Goal: Information Seeking & Learning: Learn about a topic

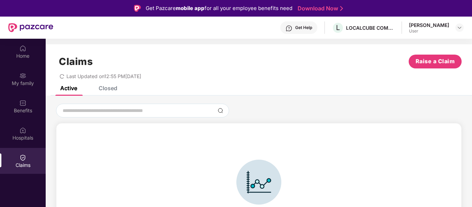
click at [113, 89] on div "Closed" at bounding box center [108, 88] width 19 height 7
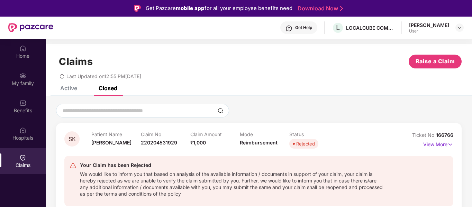
click at [35, 25] on img at bounding box center [30, 27] width 45 height 9
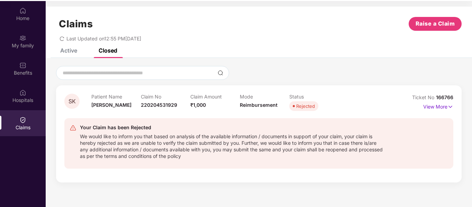
scroll to position [39, 0]
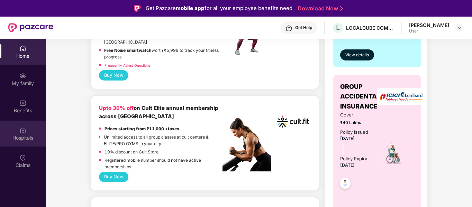
scroll to position [242, 0]
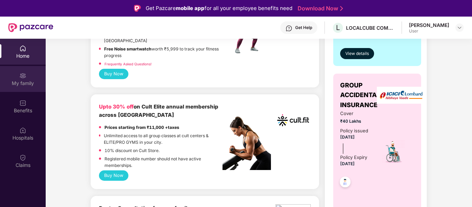
click at [24, 73] on img at bounding box center [22, 75] width 7 height 7
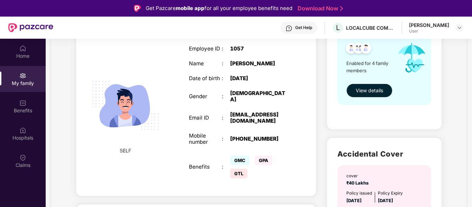
scroll to position [103, 0]
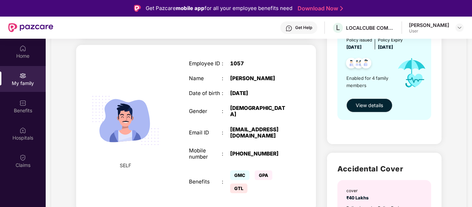
click at [239, 184] on span "GTL" at bounding box center [238, 189] width 17 height 10
click at [261, 171] on span "GPA" at bounding box center [264, 176] width 18 height 10
click at [262, 171] on span "GPA" at bounding box center [264, 176] width 18 height 10
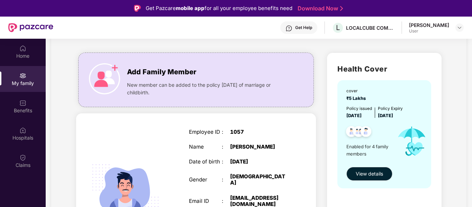
scroll to position [34, 0]
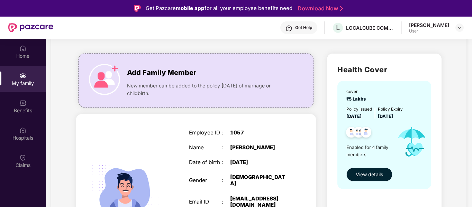
click at [372, 173] on span "View details" at bounding box center [369, 175] width 27 height 8
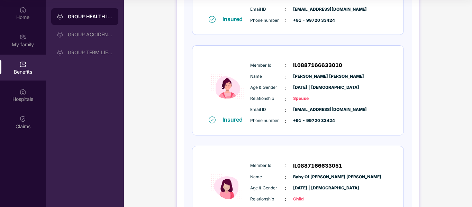
scroll to position [156, 0]
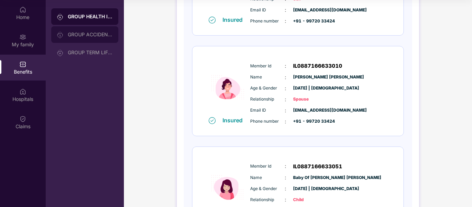
click at [83, 35] on div "GROUP ACCIDENTAL INSURANCE" at bounding box center [90, 35] width 45 height 6
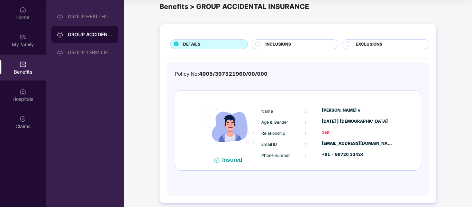
scroll to position [19, 0]
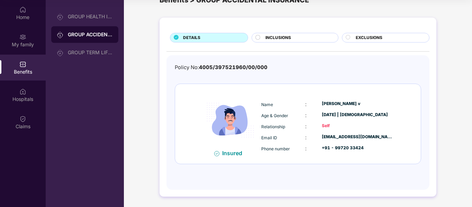
click at [292, 100] on div "Name : Kiran Kumar v Age & Gender : 11 May 1990 | Male Relationship : Self Emai…" at bounding box center [327, 126] width 135 height 59
click at [271, 38] on span "INCLUSIONS" at bounding box center [279, 38] width 26 height 7
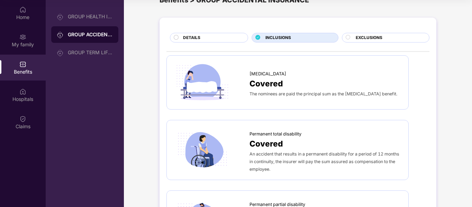
click at [303, 82] on div "Covered" at bounding box center [326, 84] width 152 height 12
click at [372, 98] on div "The nominees are paid the principal sum as the accidental death benefit." at bounding box center [326, 94] width 152 height 8
click at [374, 98] on div "The nominees are paid the principal sum as the accidental death benefit." at bounding box center [326, 94] width 152 height 8
click at [382, 90] on div "Covered" at bounding box center [326, 84] width 152 height 12
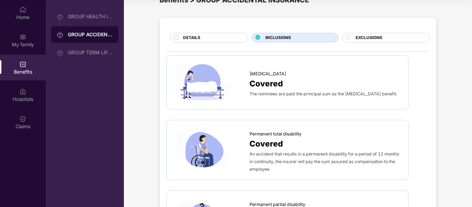
click at [324, 154] on span "An accident that results in a permanent disability for a period of 12 months in…" at bounding box center [325, 162] width 150 height 20
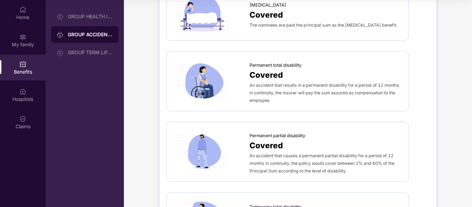
scroll to position [192, 0]
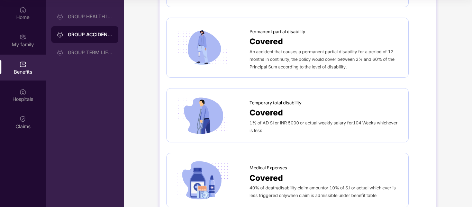
click at [333, 57] on span "An accident that causes a permanent partial disability for a period of 12 month…" at bounding box center [322, 59] width 145 height 20
click at [307, 100] on div "Temporary total disability" at bounding box center [326, 101] width 152 height 10
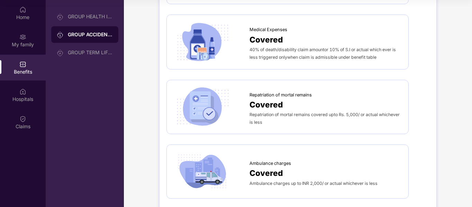
click at [310, 111] on div "Repatriation of mortal remains covered upto Rs. 5,000/ or actual whichever is l…" at bounding box center [326, 118] width 152 height 15
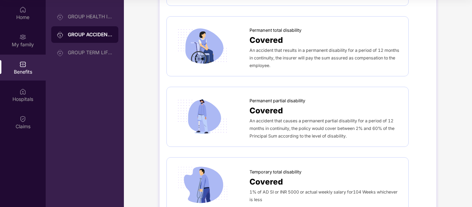
scroll to position [0, 0]
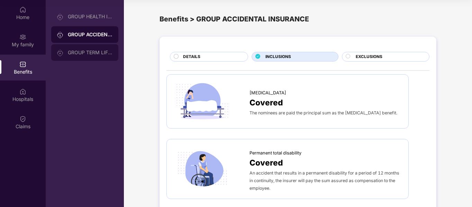
click at [101, 55] on div "GROUP TERM LIFE INSURANCE" at bounding box center [90, 53] width 45 height 6
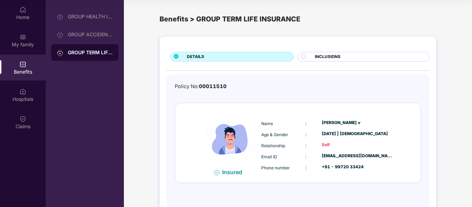
click at [329, 55] on span "INCLUSIONS" at bounding box center [328, 57] width 26 height 7
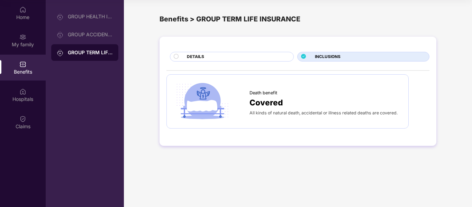
click at [340, 119] on div "Death benefit Covered All kinds of natural death, accidental or illness related…" at bounding box center [288, 102] width 228 height 40
click at [327, 116] on div "All kinds of natural death, accidental or illness related deaths are covered." at bounding box center [326, 113] width 152 height 8
click at [236, 104] on div at bounding box center [212, 102] width 76 height 40
click at [21, 14] on div "Home" at bounding box center [23, 17] width 46 height 7
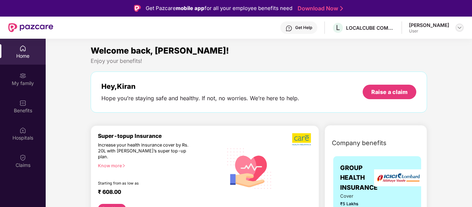
click at [461, 30] on img at bounding box center [460, 28] width 6 height 6
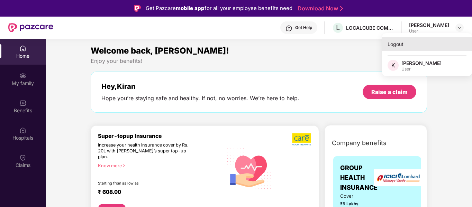
click at [392, 44] on div "Logout" at bounding box center [427, 44] width 90 height 14
